Goal: Task Accomplishment & Management: Use online tool/utility

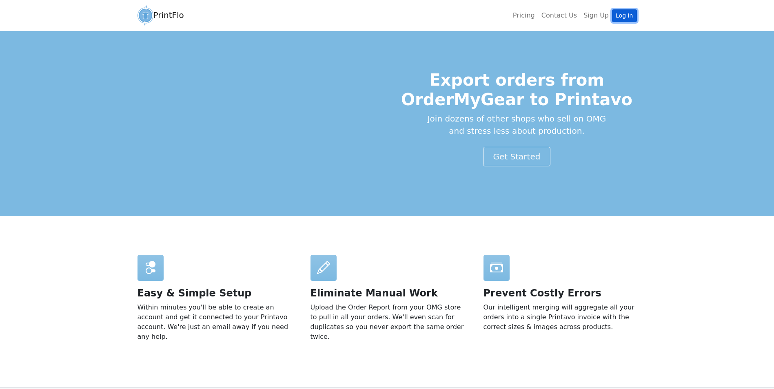
click at [622, 13] on link "Log In" at bounding box center [624, 15] width 24 height 13
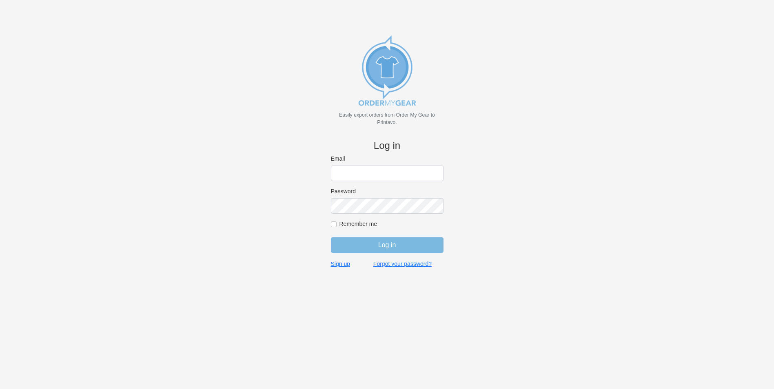
type input "[EMAIL_ADDRESS][DOMAIN_NAME]"
click at [415, 242] on input "Log in" at bounding box center [387, 246] width 113 height 16
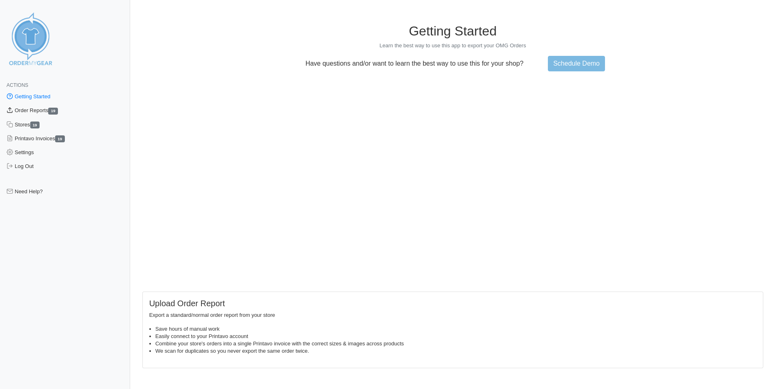
click at [29, 112] on link "Order Reports 19" at bounding box center [65, 111] width 130 height 14
